Goal: Find specific page/section

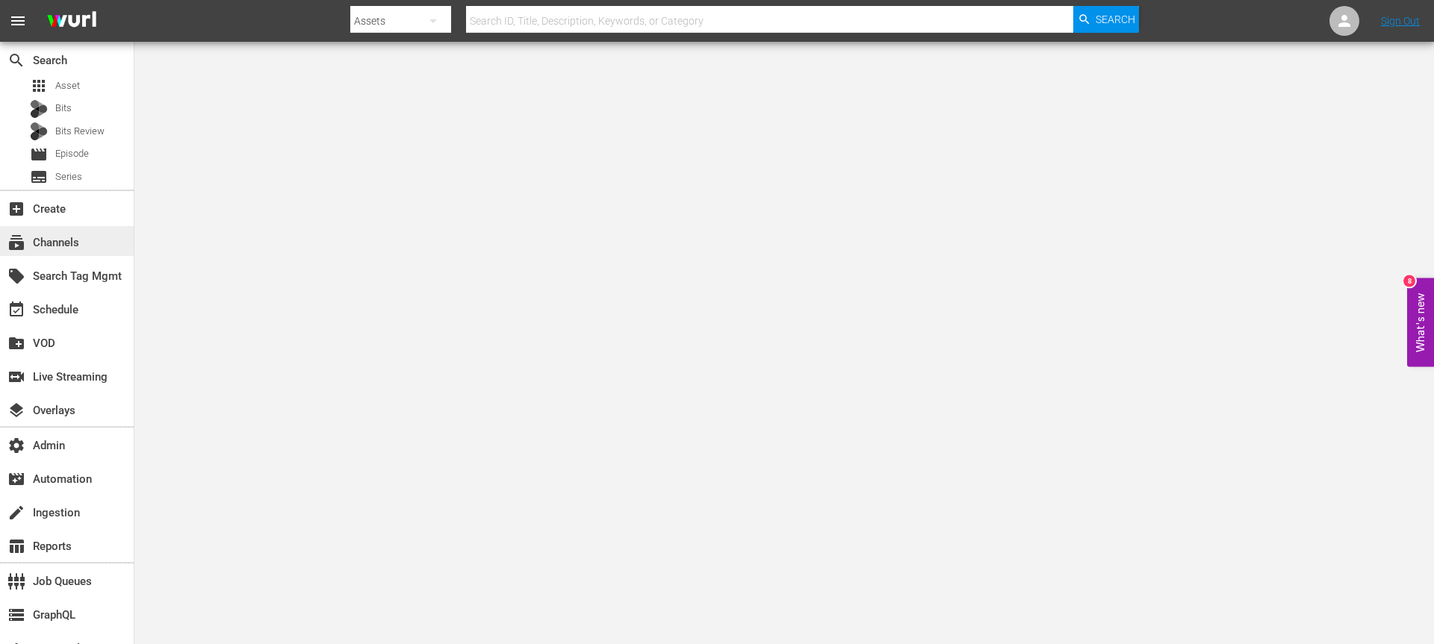
click at [97, 242] on div "subscriptions Channels" at bounding box center [67, 241] width 134 height 30
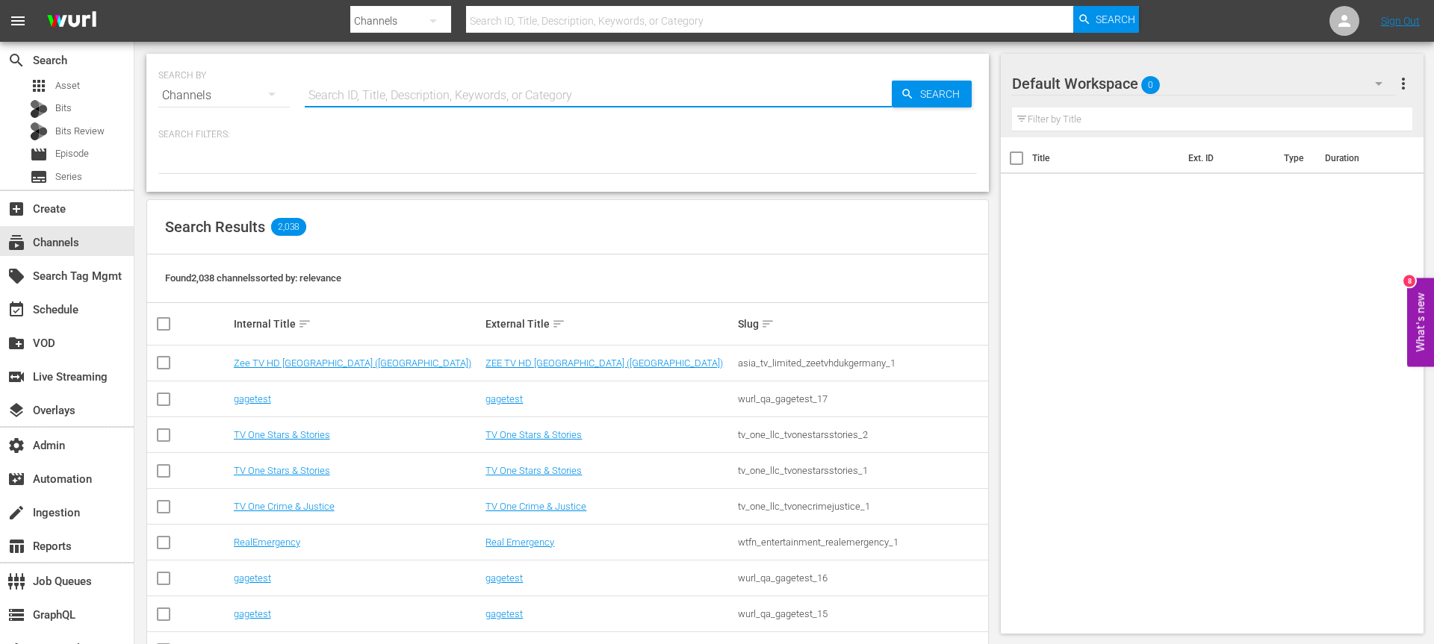
click at [352, 93] on input "text" at bounding box center [598, 96] width 587 height 36
type input "icon"
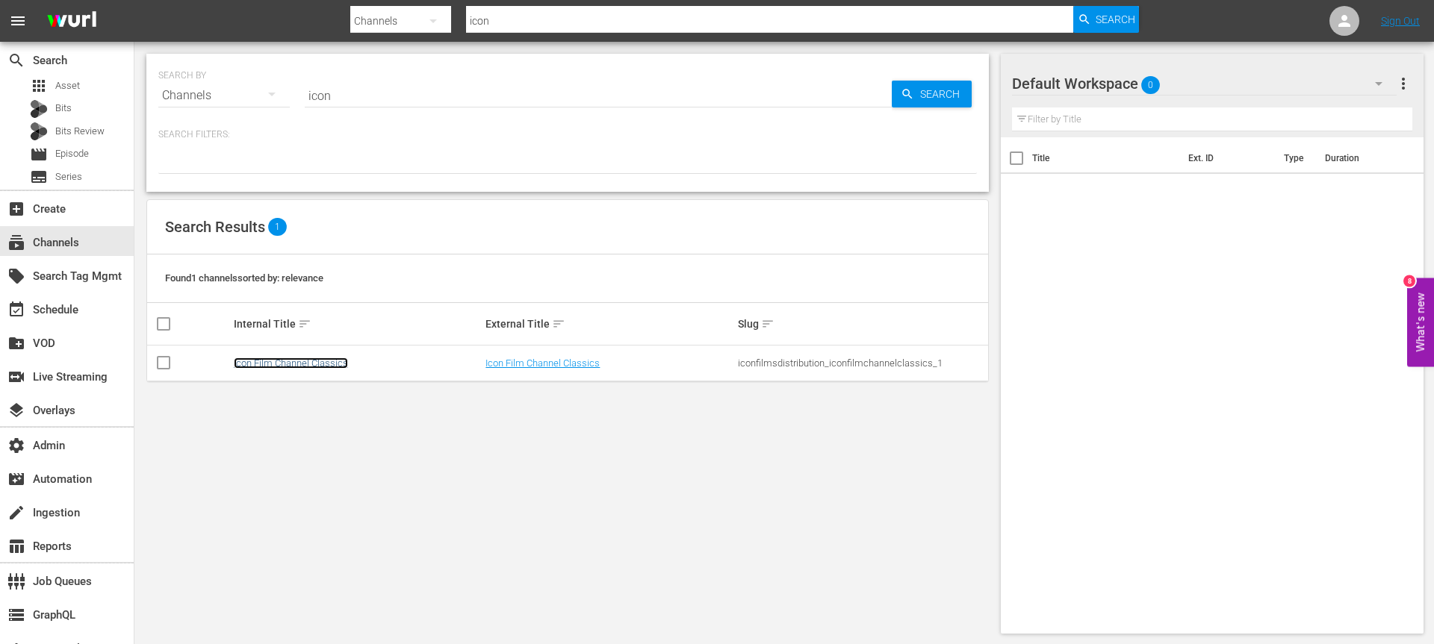
click at [282, 364] on link "Icon Film Channel Classics" at bounding box center [291, 363] width 114 height 11
